Goal: Task Accomplishment & Management: Use online tool/utility

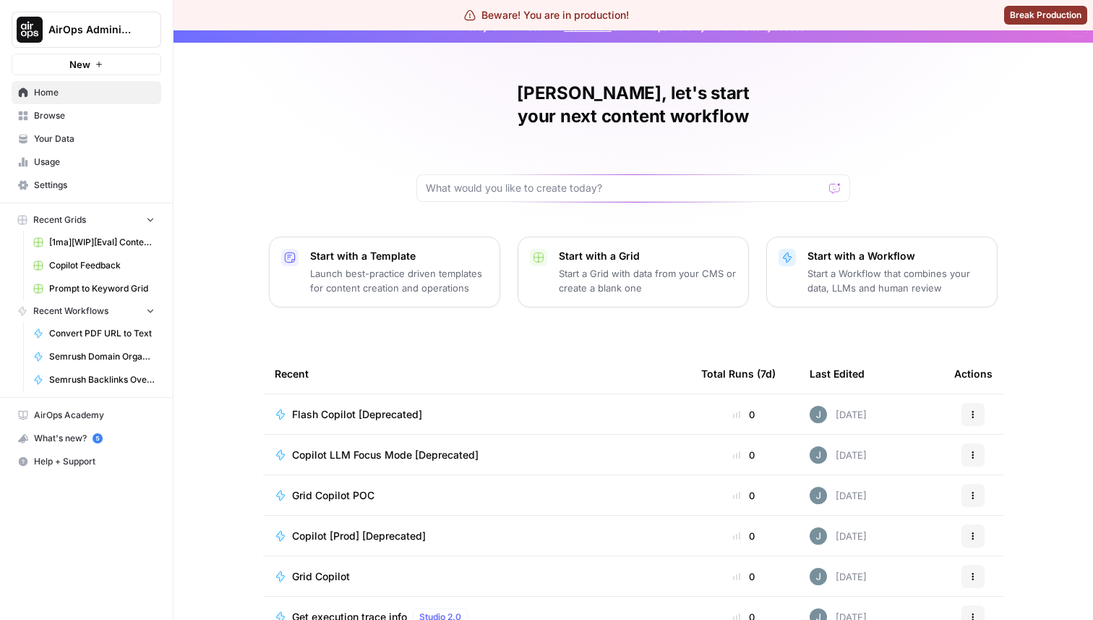
scroll to position [12, 0]
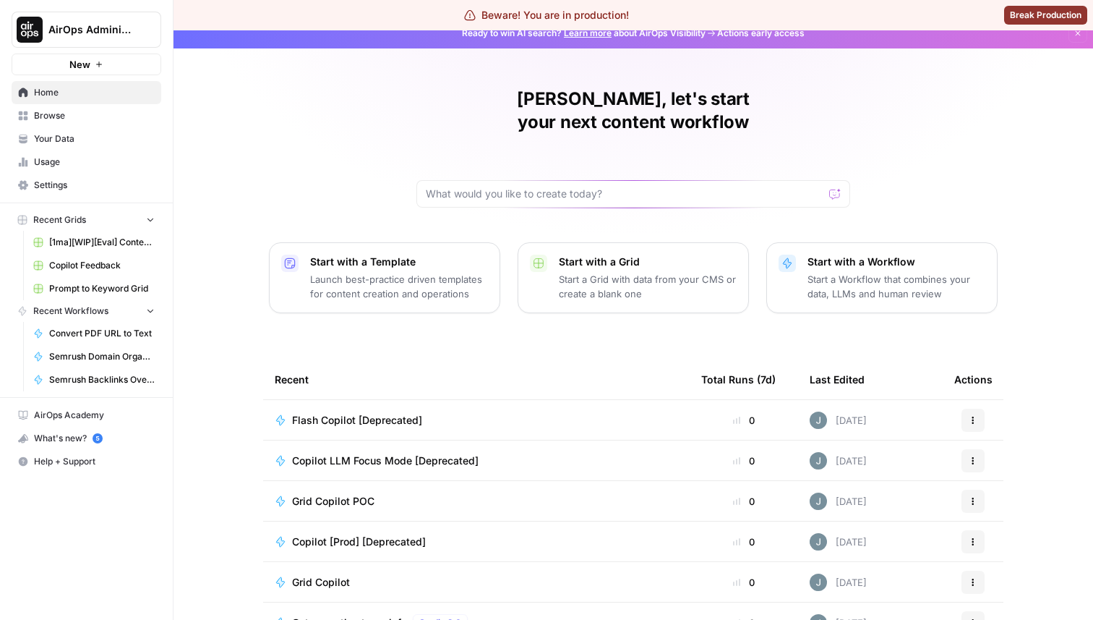
click at [103, 25] on span "AirOps Administrative" at bounding box center [92, 29] width 88 height 14
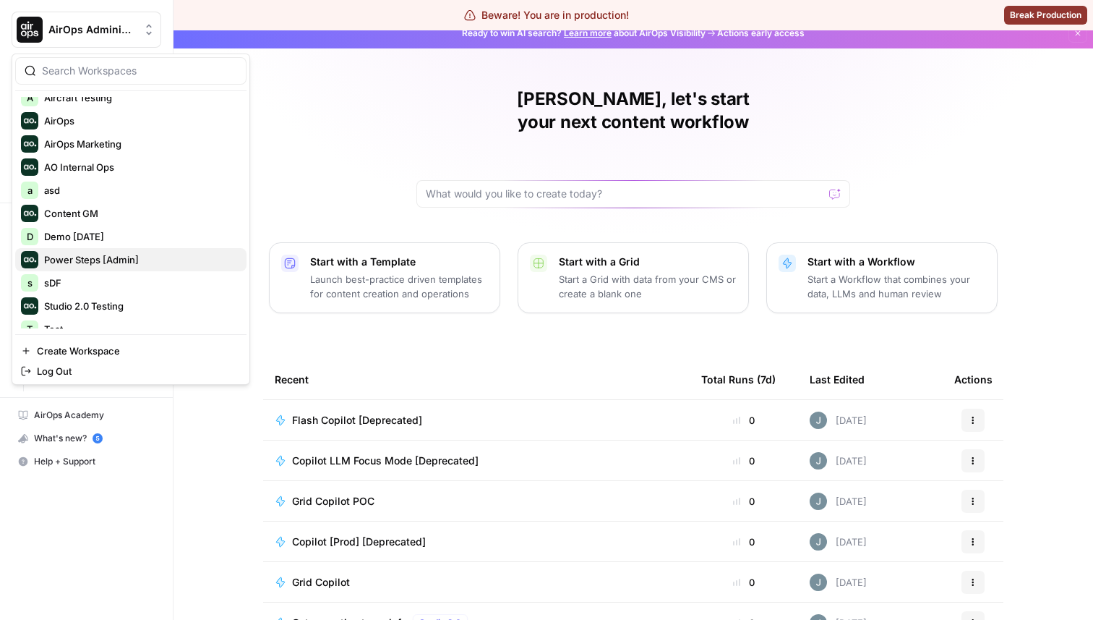
scroll to position [116, 0]
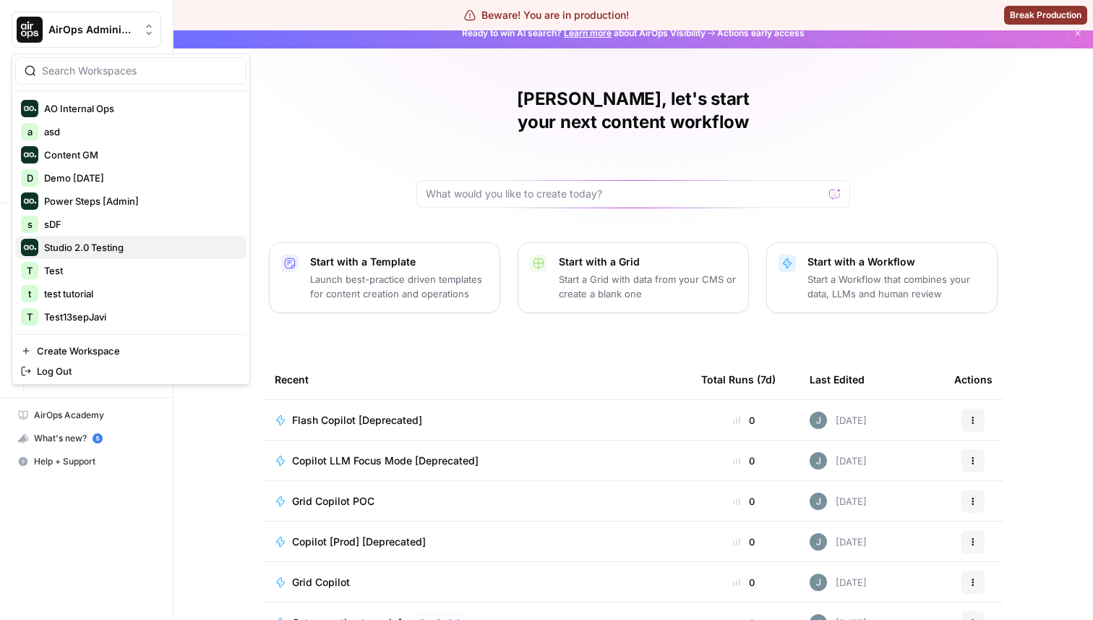
click at [127, 252] on span "Studio 2.0 Testing" at bounding box center [139, 247] width 191 height 14
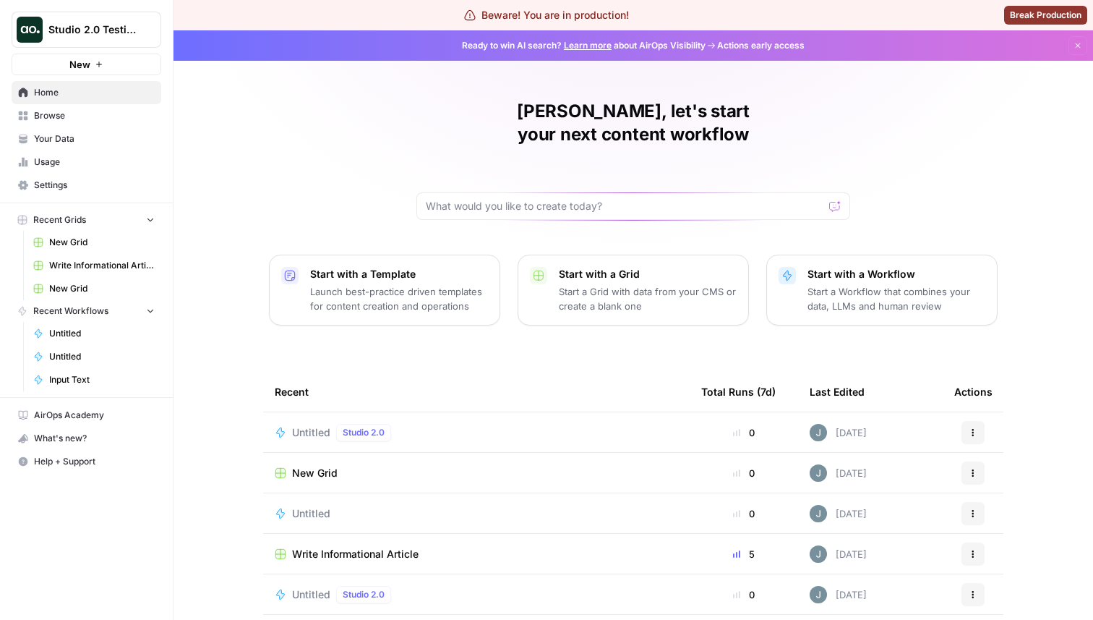
scroll to position [76, 0]
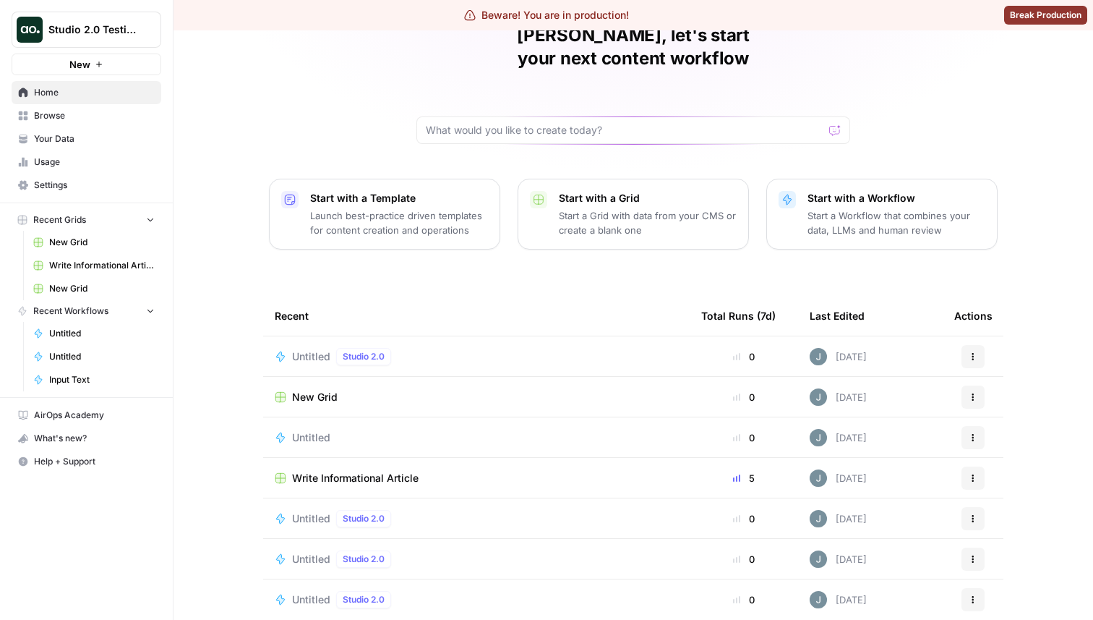
click at [302, 346] on td "Untitled Studio 2.0" at bounding box center [476, 356] width 427 height 40
click at [303, 349] on span "Untitled" at bounding box center [311, 356] width 38 height 14
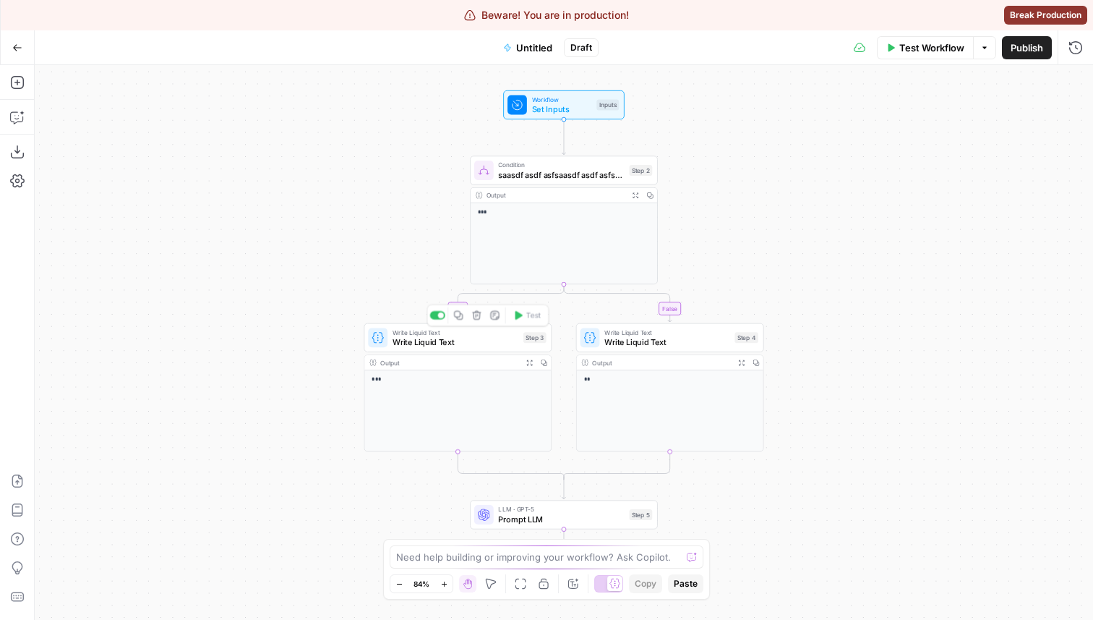
click at [396, 330] on span "Write Liquid Text" at bounding box center [456, 332] width 126 height 9
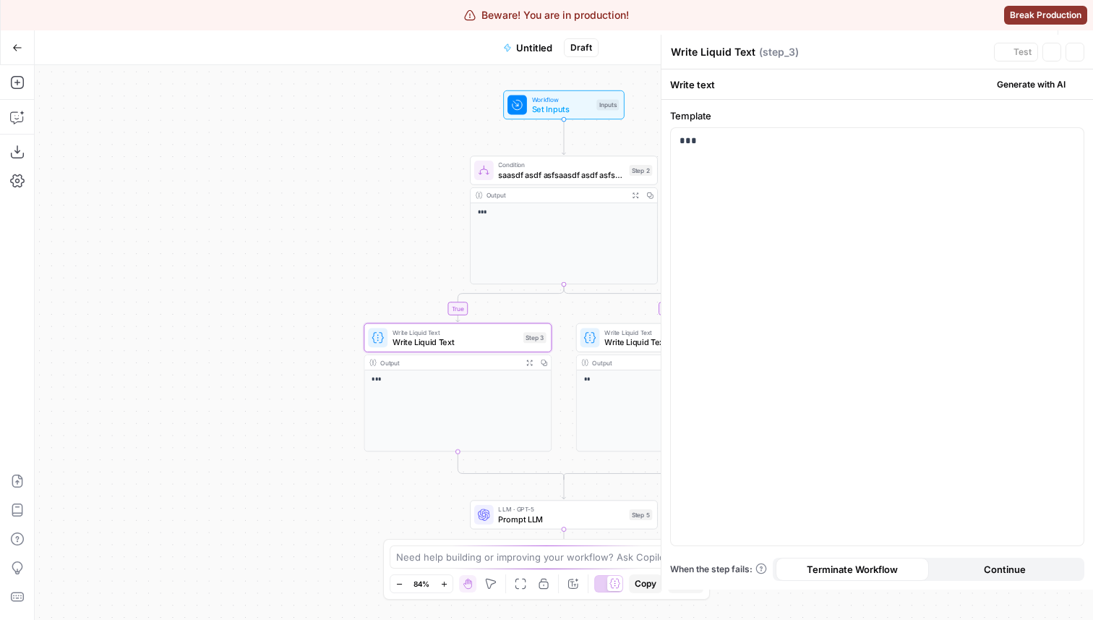
click at [266, 229] on div "true false Workflow Set Inputs Inputs Condition saasdf asdf asfsaasdf asdf asfs…" at bounding box center [564, 342] width 1059 height 555
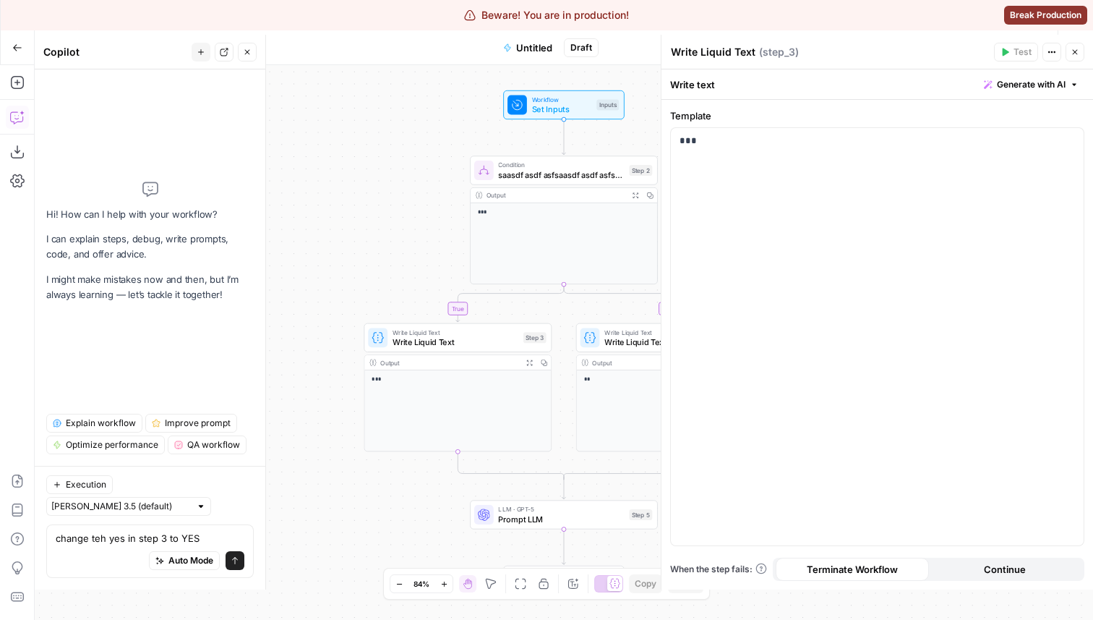
type textarea "change teh yes in step 3 to YES!"
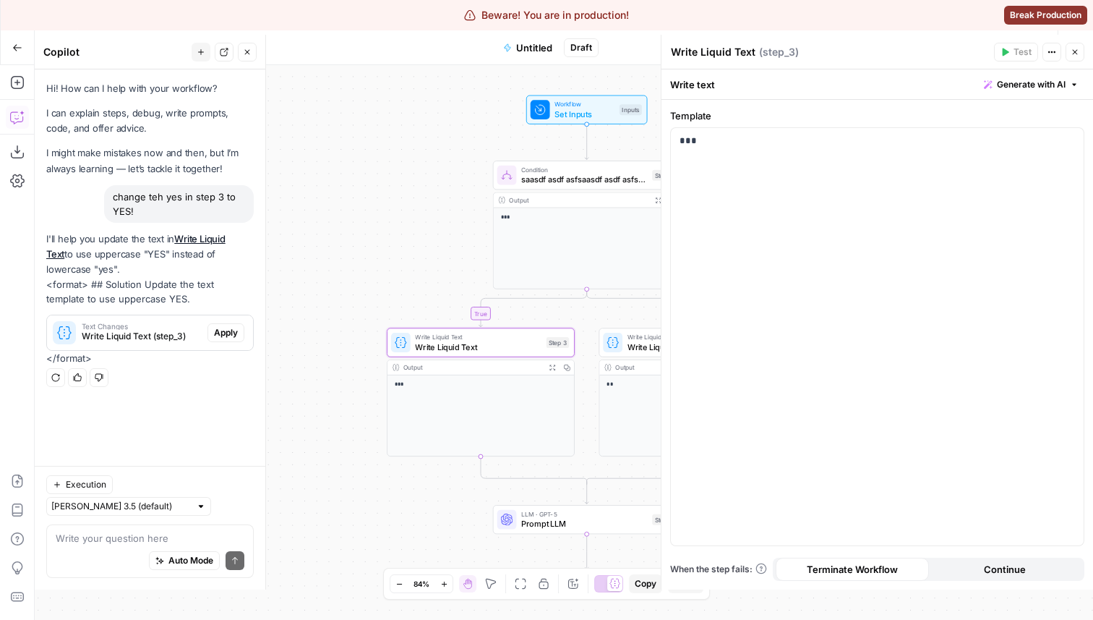
click at [221, 338] on span "Apply" at bounding box center [226, 332] width 24 height 13
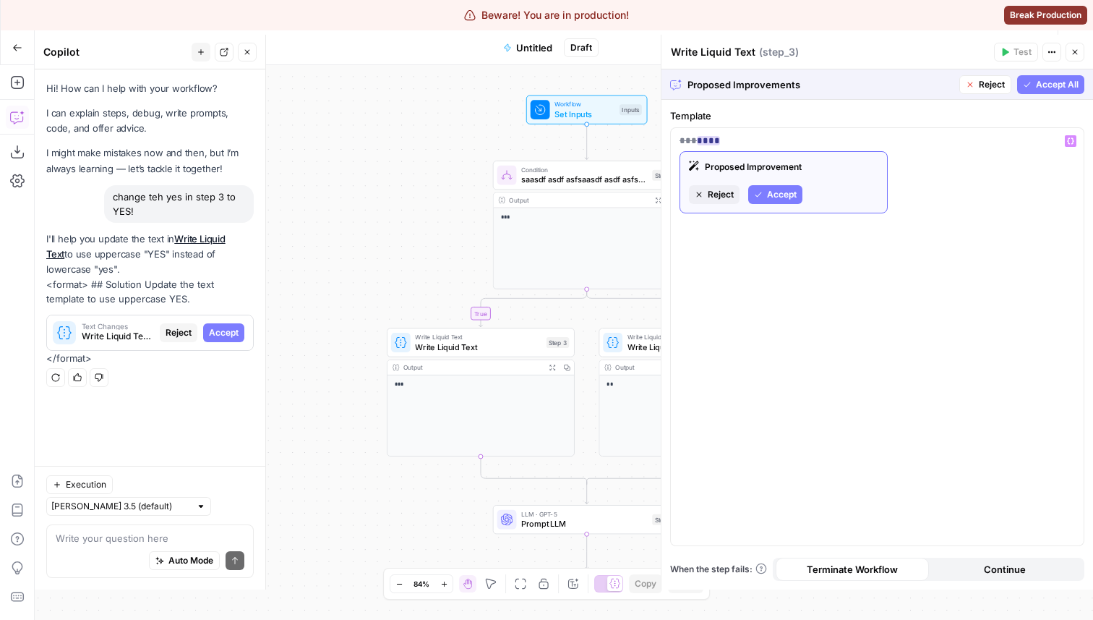
click at [775, 197] on span "Accept" at bounding box center [782, 194] width 30 height 13
